Goal: Task Accomplishment & Management: Use online tool/utility

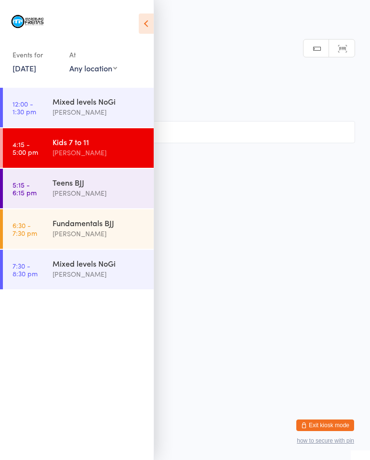
click at [37, 192] on link "5:15 - 6:15 pm Teens [PERSON_NAME]" at bounding box center [78, 189] width 151 height 40
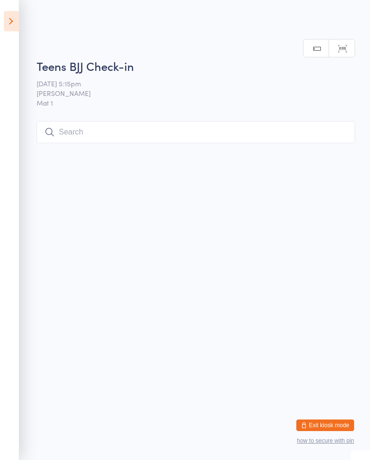
click at [69, 141] on input "search" at bounding box center [196, 132] width 319 height 22
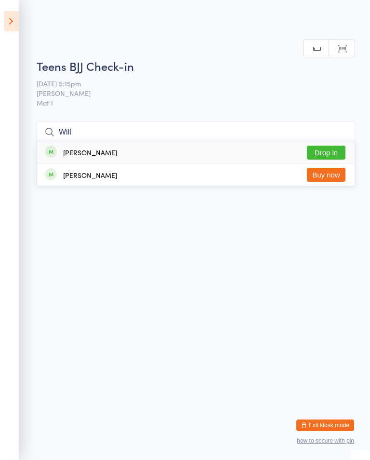
type input "Will"
click at [328, 146] on button "Drop in" at bounding box center [326, 153] width 39 height 14
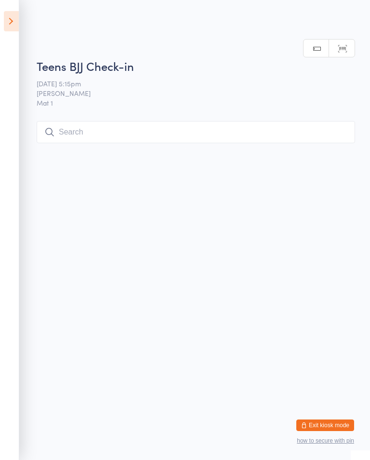
scroll to position [0, 0]
click at [66, 132] on input "search" at bounding box center [196, 132] width 319 height 22
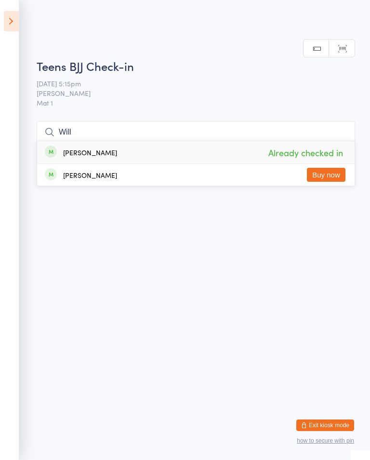
click at [214, 184] on html "You have now entered Kiosk Mode. Members will be able to check themselves in us…" at bounding box center [185, 230] width 370 height 460
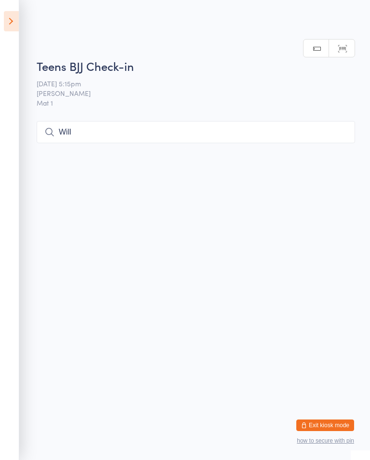
click at [109, 129] on input "Will" at bounding box center [196, 132] width 319 height 22
type input "W"
type input "Ada"
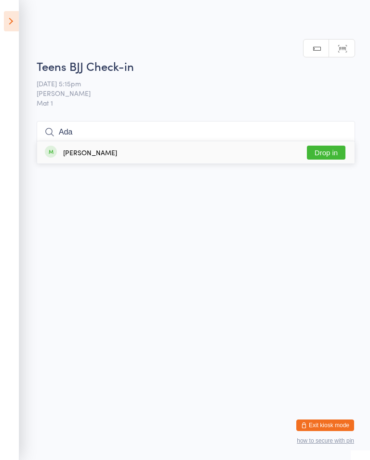
click at [339, 154] on button "Drop in" at bounding box center [326, 153] width 39 height 14
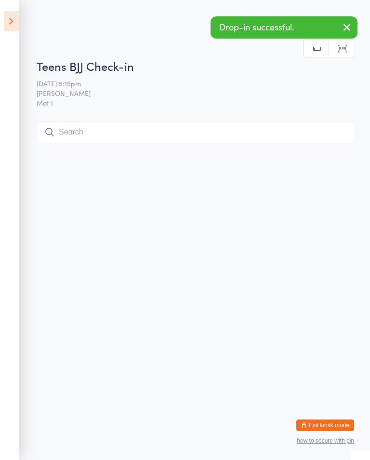
click at [169, 143] on input "search" at bounding box center [196, 132] width 319 height 22
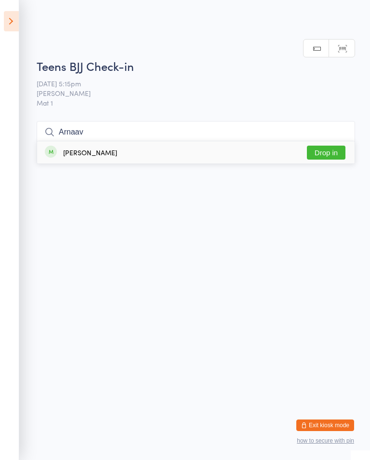
type input "Arnaav"
click at [215, 155] on div "[PERSON_NAME] Drop in" at bounding box center [196, 152] width 318 height 22
click at [279, 138] on input "search" at bounding box center [196, 132] width 319 height 22
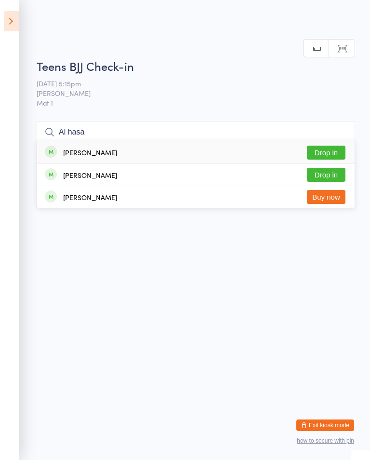
type input "Al hasa"
click at [330, 146] on button "Drop in" at bounding box center [326, 153] width 39 height 14
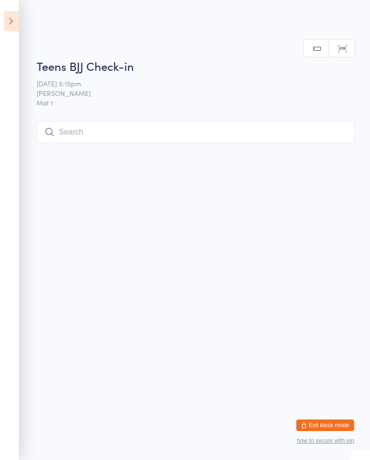
scroll to position [0, 0]
click at [161, 129] on input "search" at bounding box center [196, 132] width 319 height 22
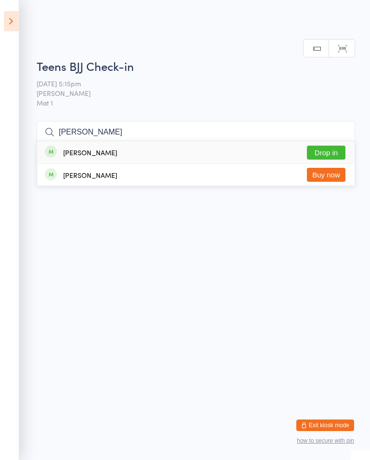
type input "[PERSON_NAME]"
click at [322, 146] on button "Drop in" at bounding box center [326, 153] width 39 height 14
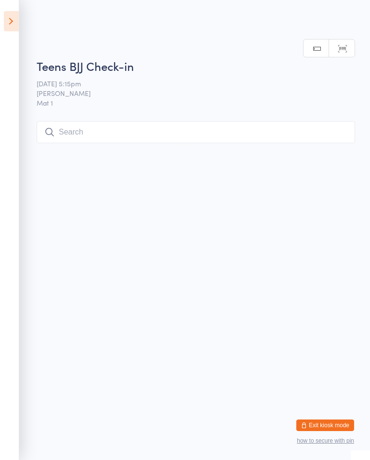
scroll to position [0, 0]
click at [87, 128] on input "search" at bounding box center [196, 132] width 319 height 22
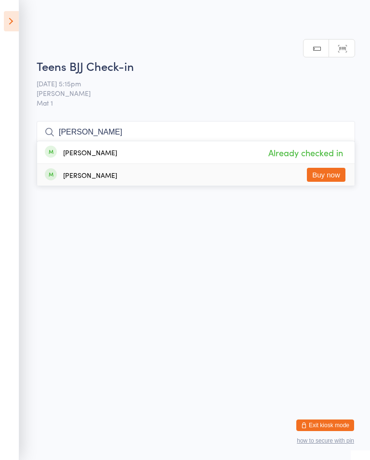
type input "[PERSON_NAME]"
click at [113, 164] on div "[PERSON_NAME] Buy now" at bounding box center [196, 175] width 318 height 22
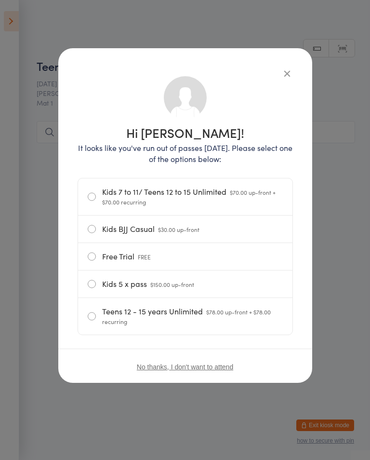
click at [282, 74] on icon "button" at bounding box center [287, 73] width 11 height 11
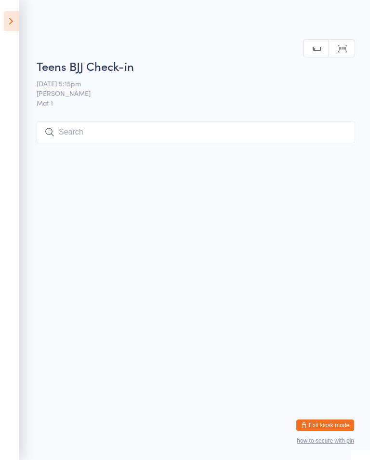
click at [96, 134] on input "search" at bounding box center [196, 132] width 319 height 22
type input "G"
click at [99, 137] on input "search" at bounding box center [196, 132] width 319 height 22
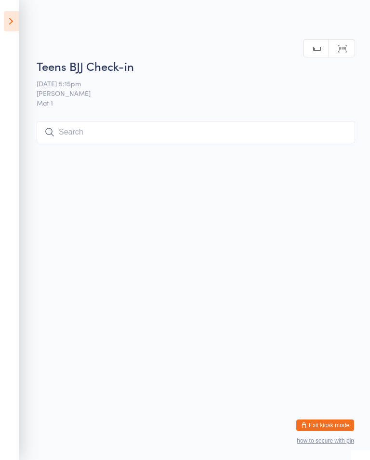
scroll to position [122, 0]
type input "P"
click at [11, 30] on icon at bounding box center [11, 21] width 15 height 20
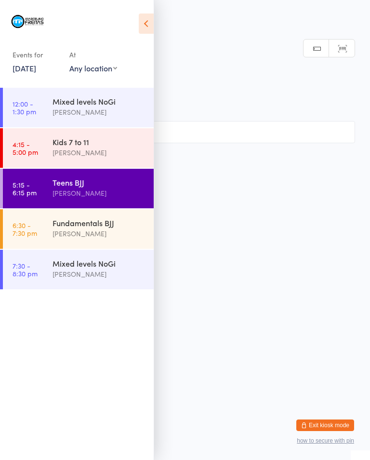
click at [83, 191] on div "[PERSON_NAME]" at bounding box center [99, 193] width 93 height 11
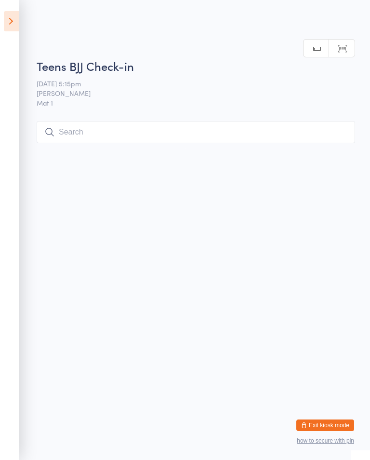
click at [210, 133] on input "search" at bounding box center [196, 132] width 319 height 22
type input "G"
